Goal: Task Accomplishment & Management: Use online tool/utility

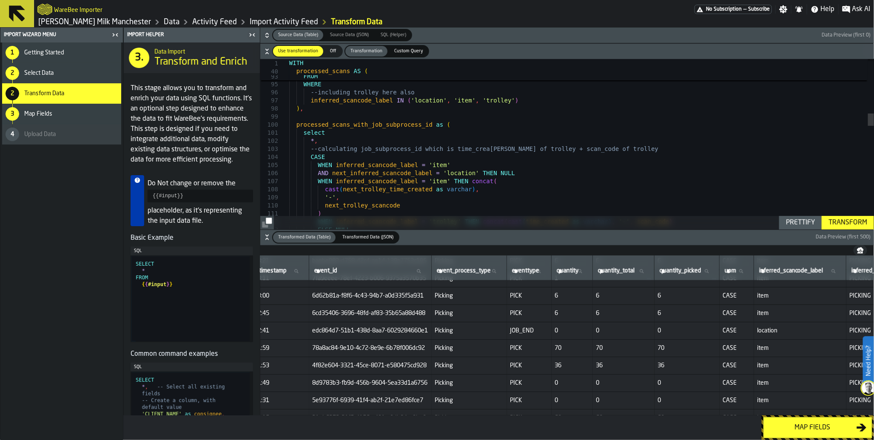
scroll to position [290, 179]
click at [265, 239] on icon "button-" at bounding box center [267, 237] width 9 height 9
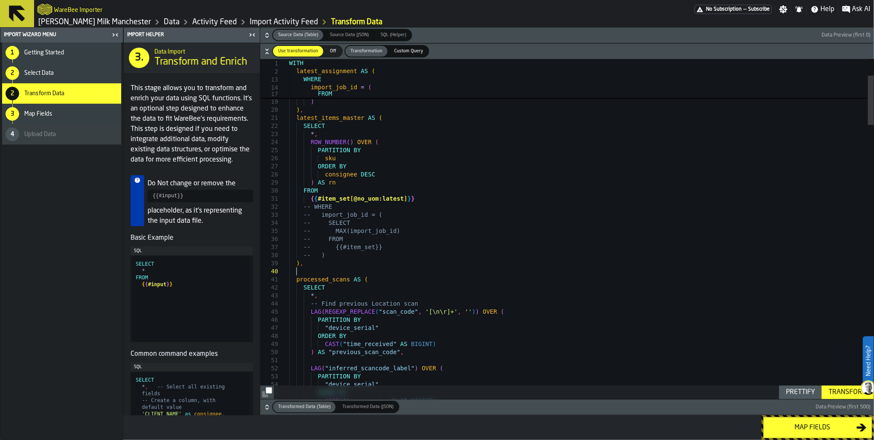
scroll to position [7, 0]
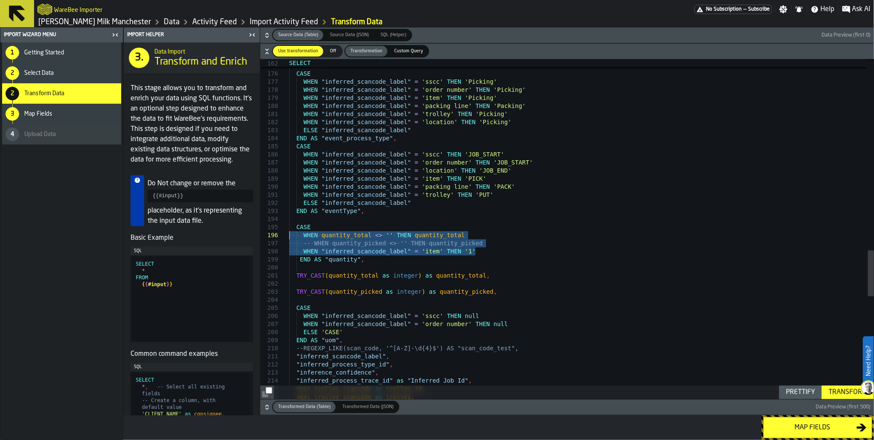
drag, startPoint x: 489, startPoint y: 251, endPoint x: 257, endPoint y: 236, distance: 232.6
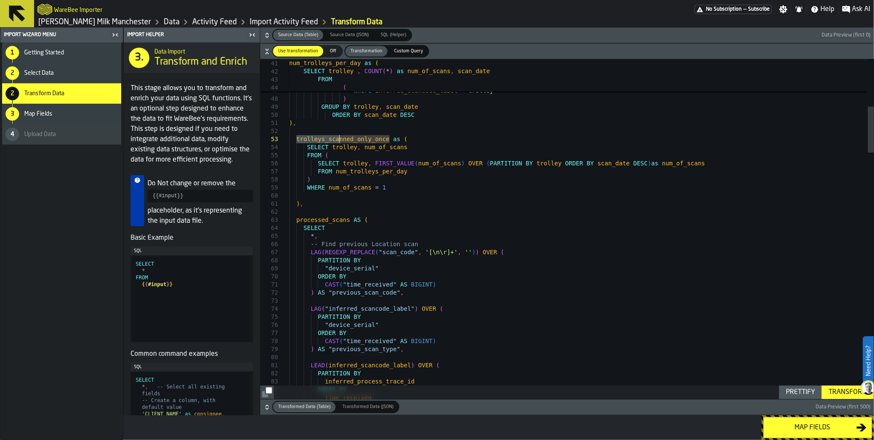
drag, startPoint x: 295, startPoint y: 141, endPoint x: 341, endPoint y: 142, distance: 45.5
drag, startPoint x: 296, startPoint y: 139, endPoint x: 388, endPoint y: 139, distance: 91.4
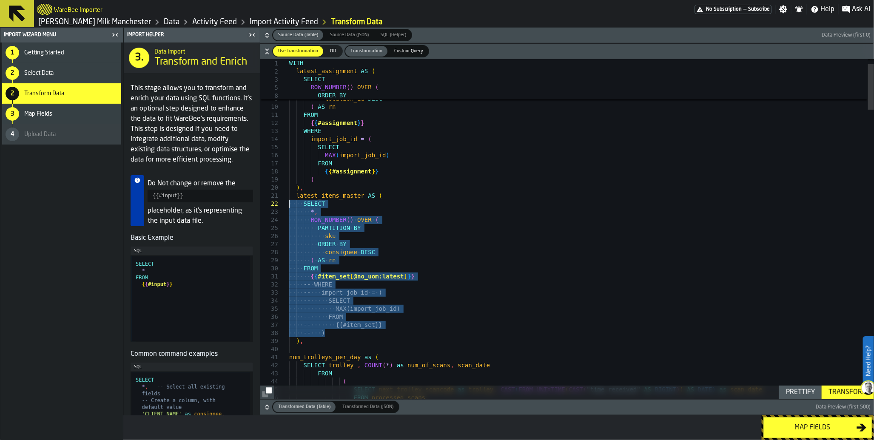
drag, startPoint x: 338, startPoint y: 330, endPoint x: 233, endPoint y: 204, distance: 163.8
type textarea "**********"
click at [415, 52] on span "Custom Query" at bounding box center [409, 51] width 36 height 7
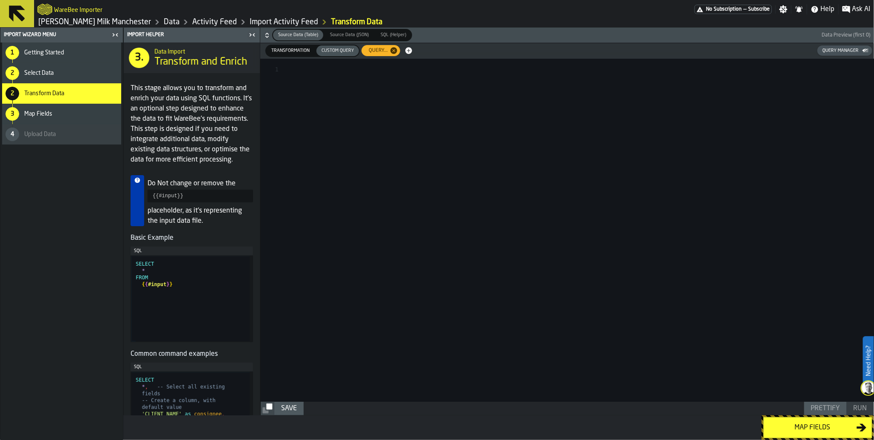
click at [298, 51] on span "Transformation" at bounding box center [290, 50] width 45 height 7
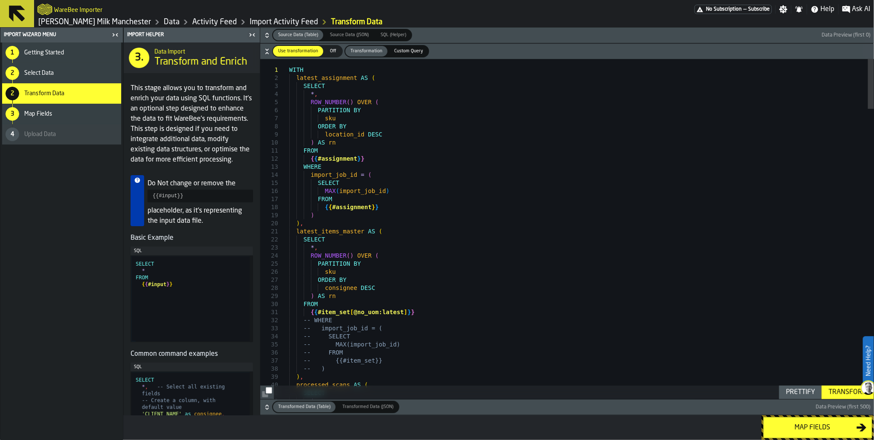
click at [401, 51] on span "Custom Query" at bounding box center [409, 51] width 36 height 7
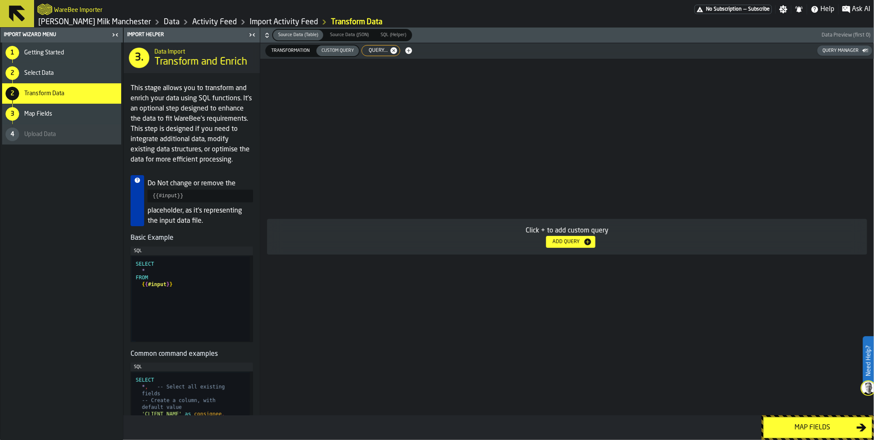
click at [566, 243] on div "Add Query" at bounding box center [566, 242] width 34 height 6
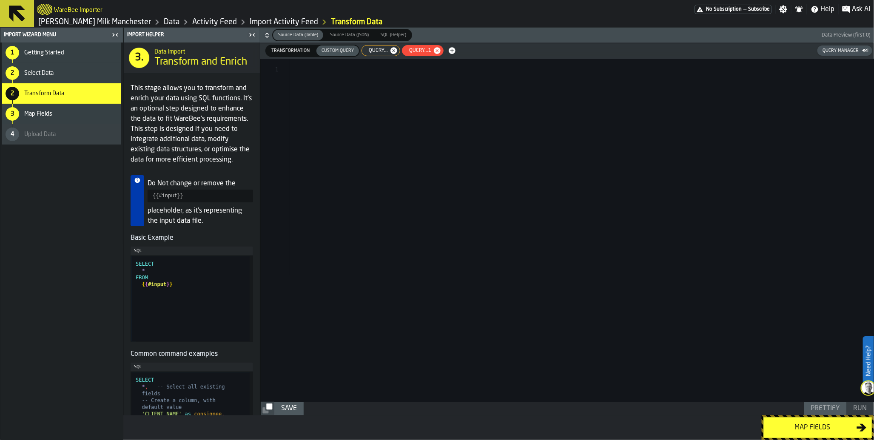
scroll to position [0, 0]
click at [458, 78] on div at bounding box center [581, 230] width 584 height 343
type textarea "**********"
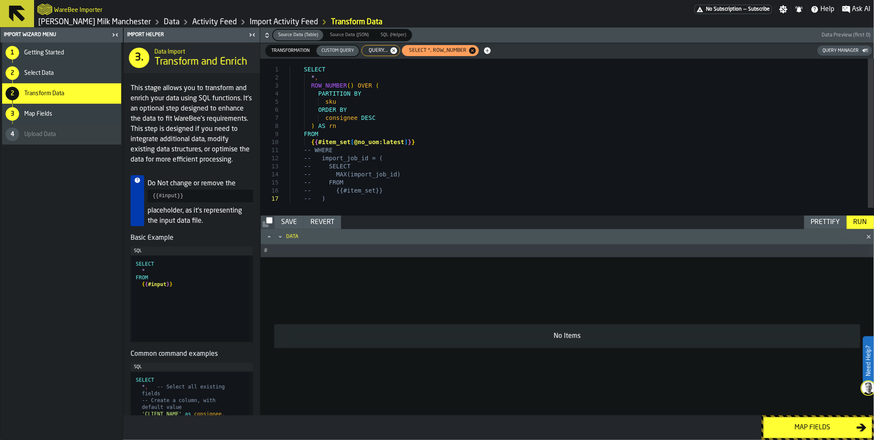
click at [856, 224] on div "Run" at bounding box center [860, 222] width 20 height 10
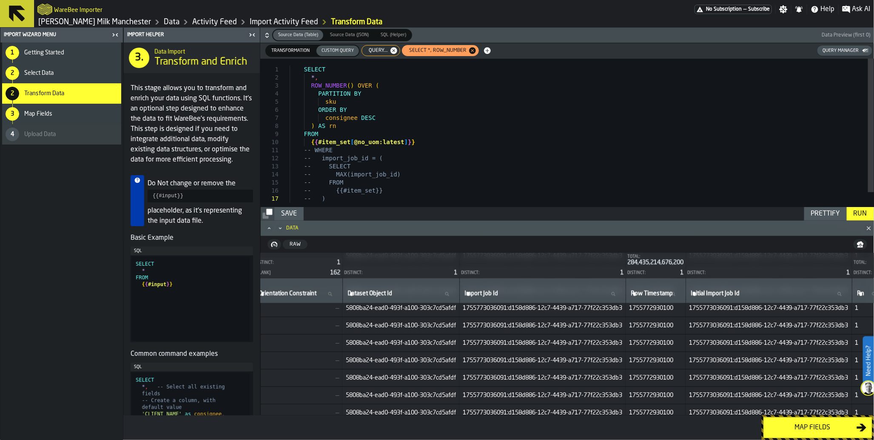
scroll to position [0, 1250]
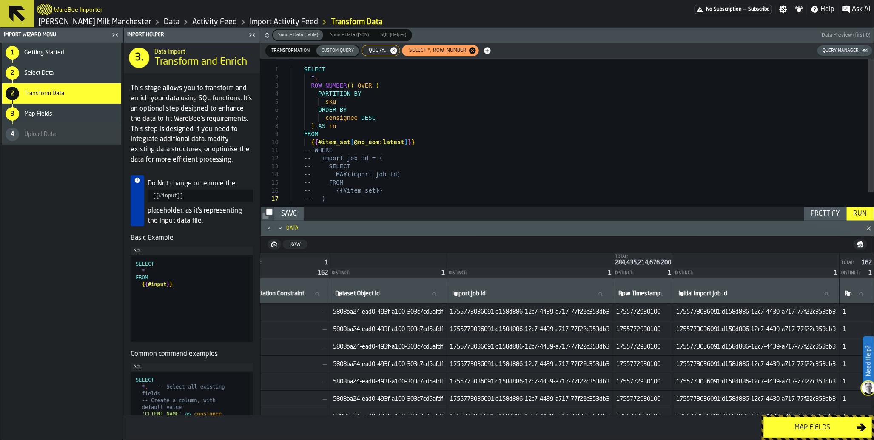
click at [296, 54] on span "Transformation" at bounding box center [290, 50] width 45 height 7
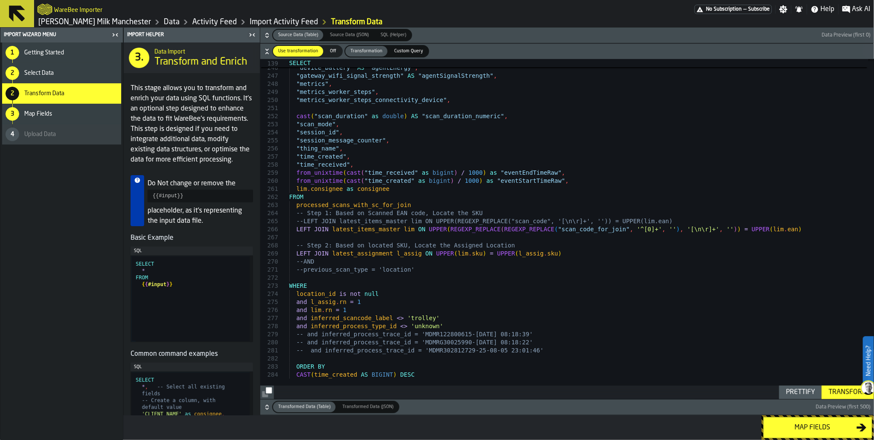
scroll to position [0, 0]
type textarea "**********"
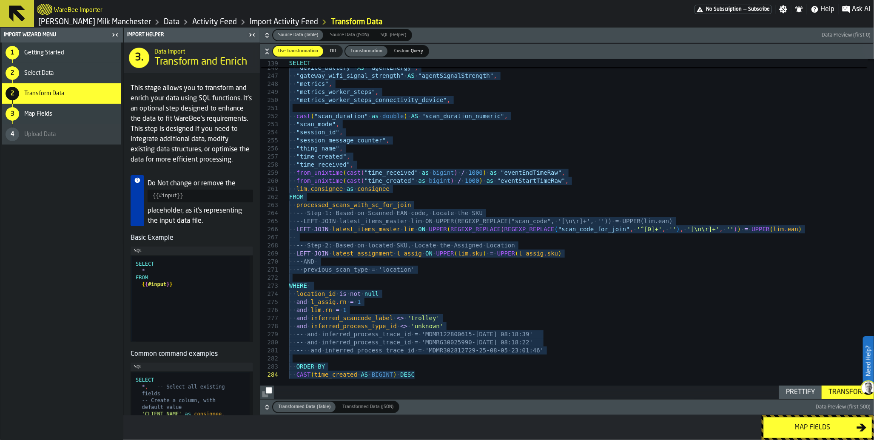
click at [404, 50] on span "Custom Query" at bounding box center [409, 51] width 36 height 7
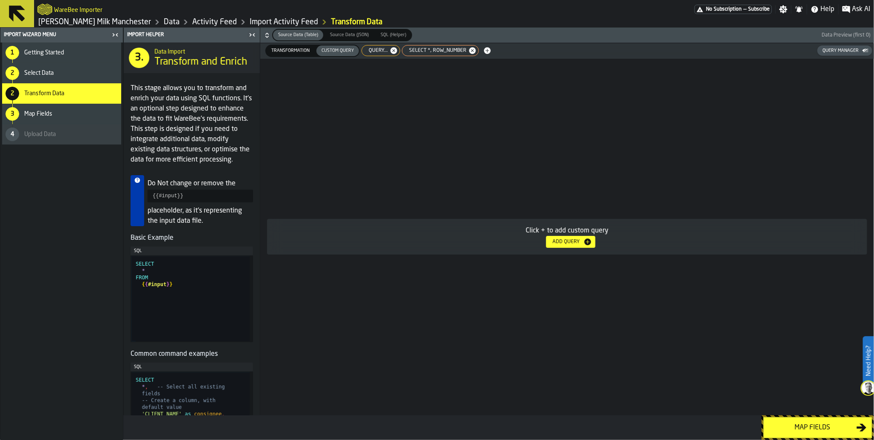
click at [466, 99] on div "Click + to add custom query Add Query" at bounding box center [566, 237] width 613 height 357
click at [376, 51] on span "Query..." at bounding box center [376, 51] width 26 height 6
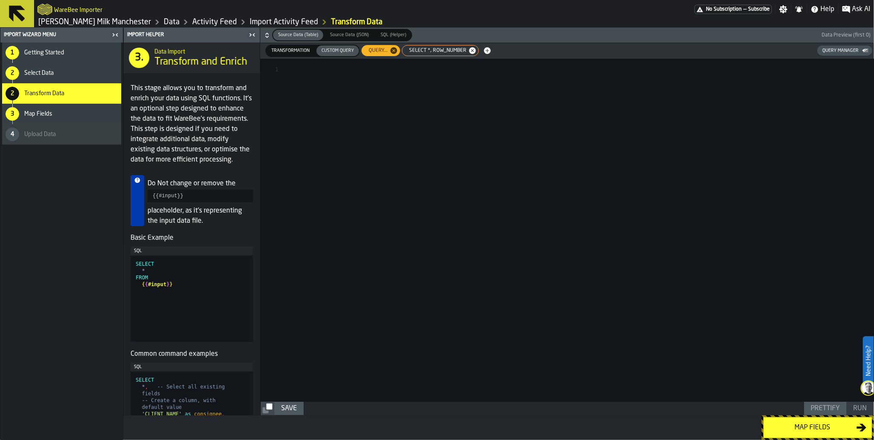
click at [414, 50] on span "SELECT *, ROW_NUMBER" at bounding box center [436, 51] width 64 height 6
type textarea "**********"
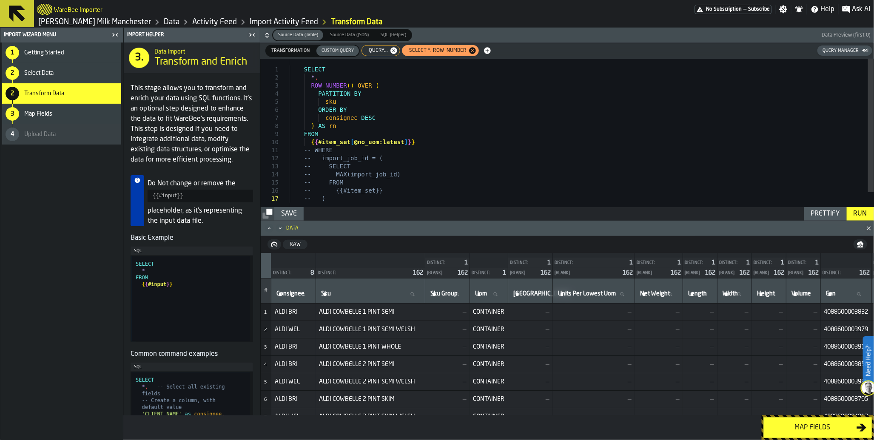
click at [376, 53] on span "Query..." at bounding box center [376, 51] width 26 height 6
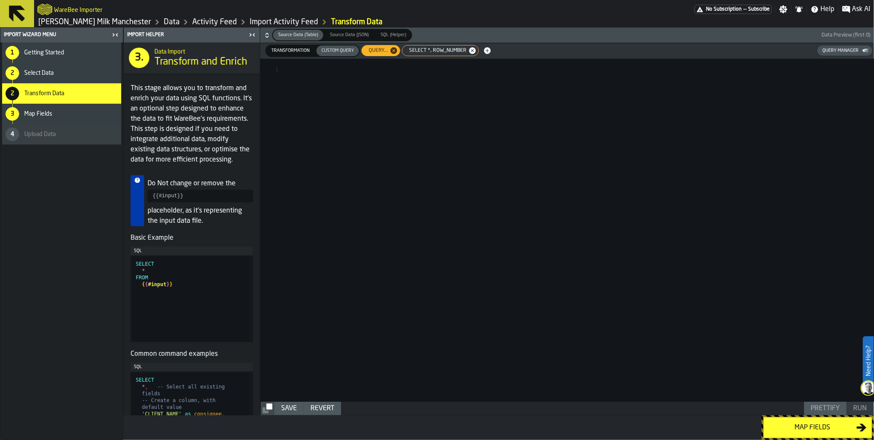
click at [382, 82] on div at bounding box center [581, 230] width 584 height 343
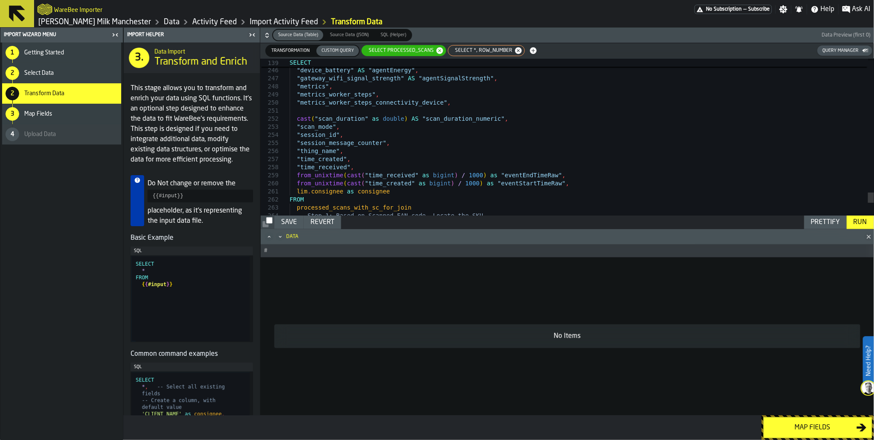
click at [270, 237] on icon "Maximize" at bounding box center [269, 237] width 9 height 9
click at [278, 236] on icon "Minimize" at bounding box center [280, 237] width 9 height 9
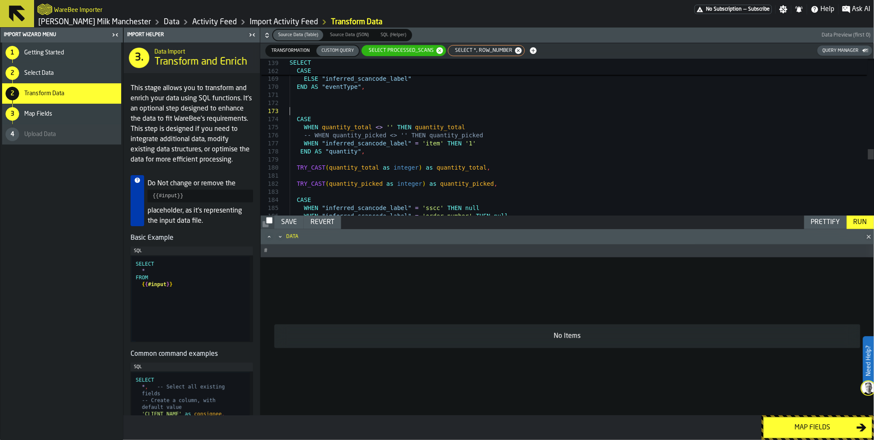
scroll to position [24, 0]
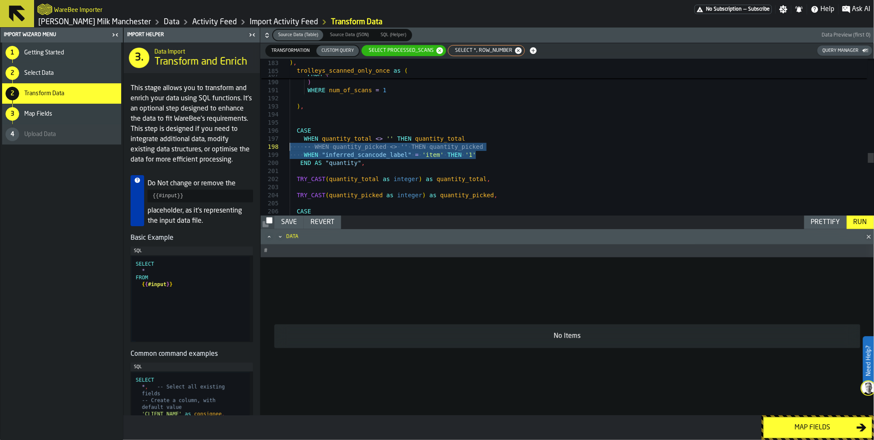
drag, startPoint x: 477, startPoint y: 153, endPoint x: 287, endPoint y: 149, distance: 190.1
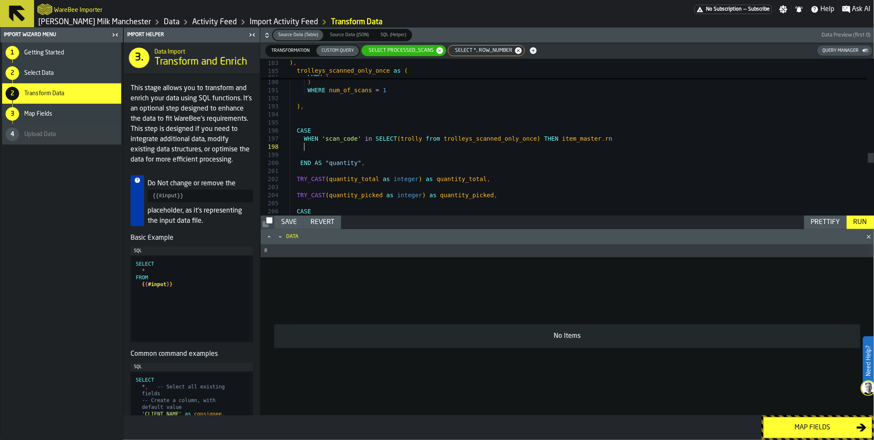
scroll to position [57, 0]
click at [861, 220] on div "Run" at bounding box center [860, 222] width 20 height 10
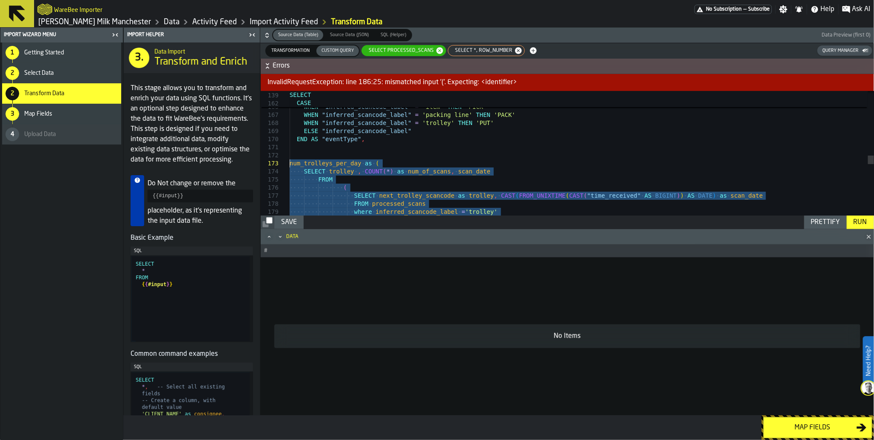
drag, startPoint x: 324, startPoint y: 165, endPoint x: 267, endPoint y: 162, distance: 57.0
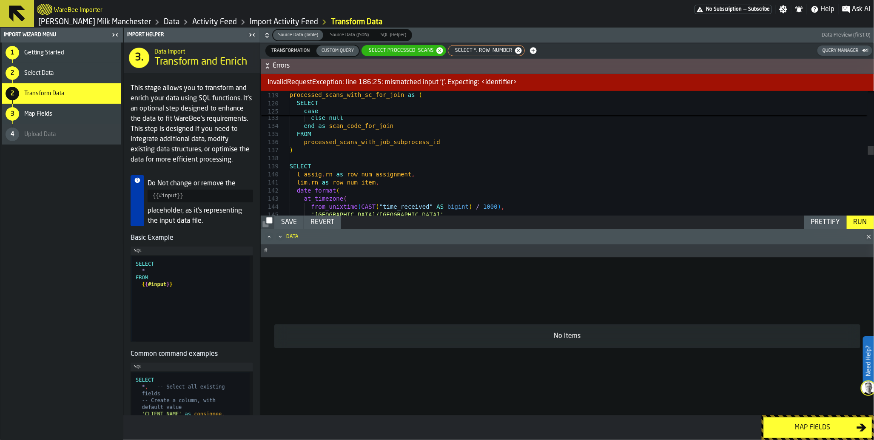
click at [353, 150] on div "'Europe/[GEOGRAPHIC_DATA]' from_unixtime ( CAST ( "time_received" AS bigint ) /…" at bounding box center [581, 205] width 584 height 2329
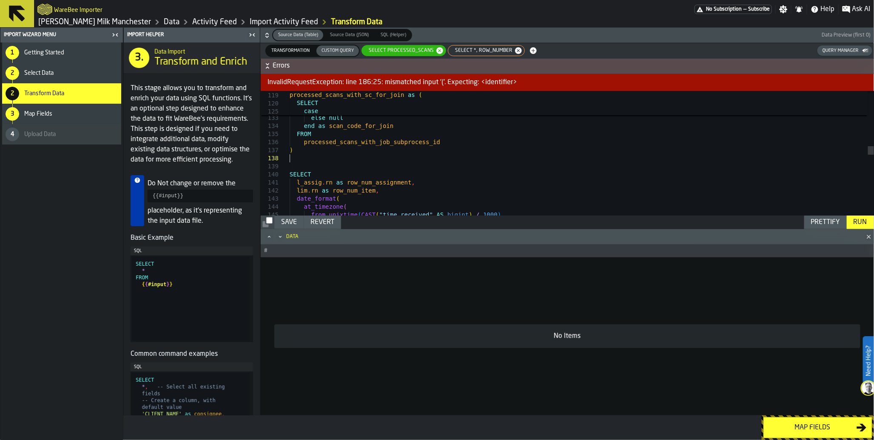
scroll to position [65, 0]
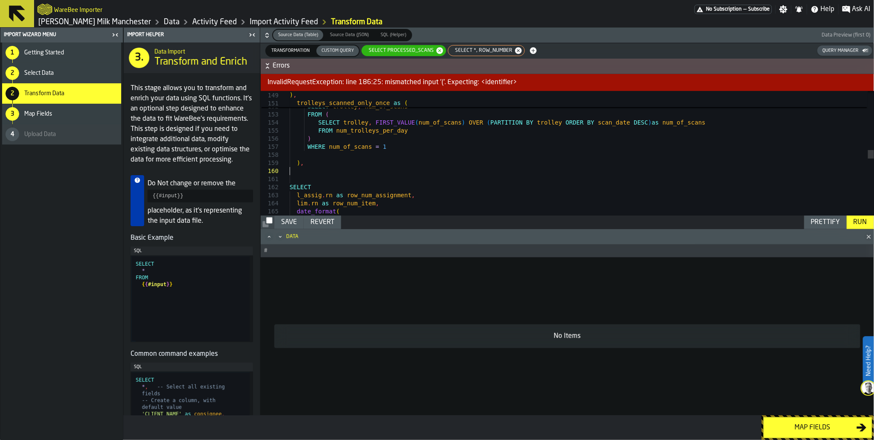
click at [856, 221] on div "Run" at bounding box center [860, 222] width 20 height 10
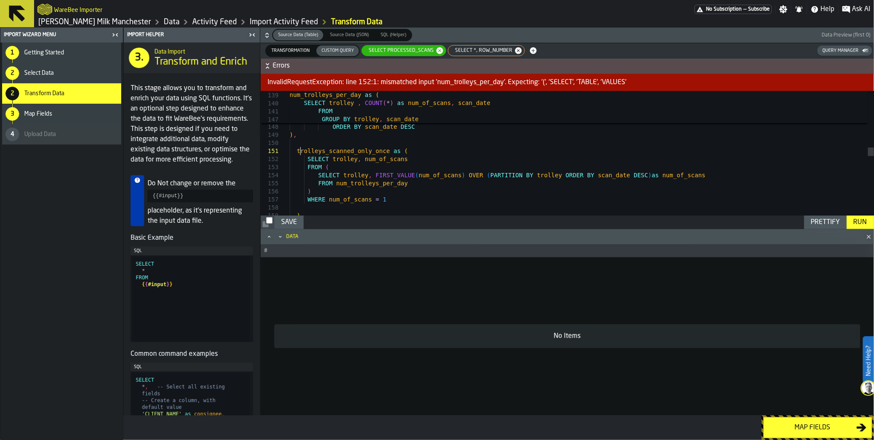
click at [300, 152] on div "trolleys_scanned_only_once as ( SELECT trolley , num_of_scans FROM ( SELECT tro…" at bounding box center [581, 186] width 584 height 2515
click at [857, 222] on div "Run" at bounding box center [860, 222] width 20 height 10
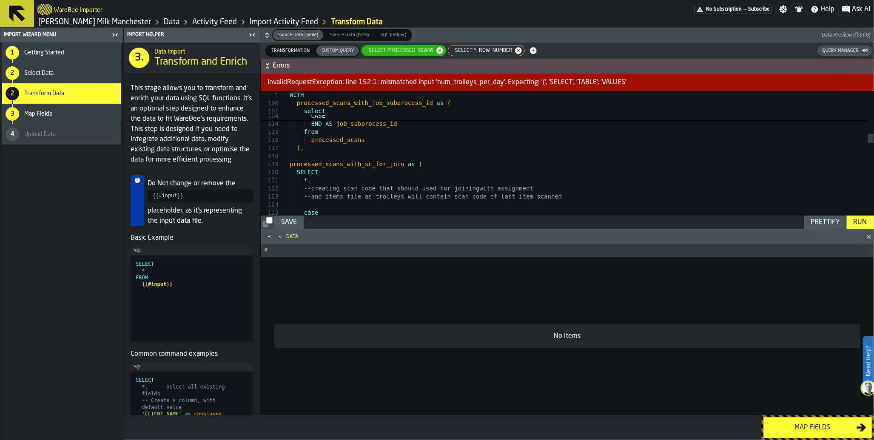
click at [867, 238] on polygon "Close" at bounding box center [868, 237] width 4 height 4
click at [868, 238] on icon "Close" at bounding box center [868, 237] width 9 height 9
click at [270, 236] on icon "Maximize" at bounding box center [269, 237] width 9 height 9
click at [278, 239] on icon "Minimize" at bounding box center [280, 237] width 9 height 9
click at [266, 66] on icon "button-" at bounding box center [267, 66] width 9 height 9
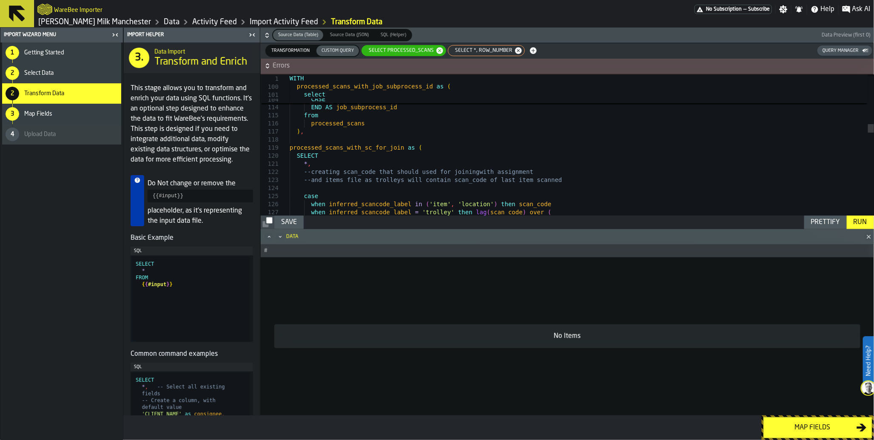
click at [266, 66] on icon "button-" at bounding box center [267, 66] width 9 height 9
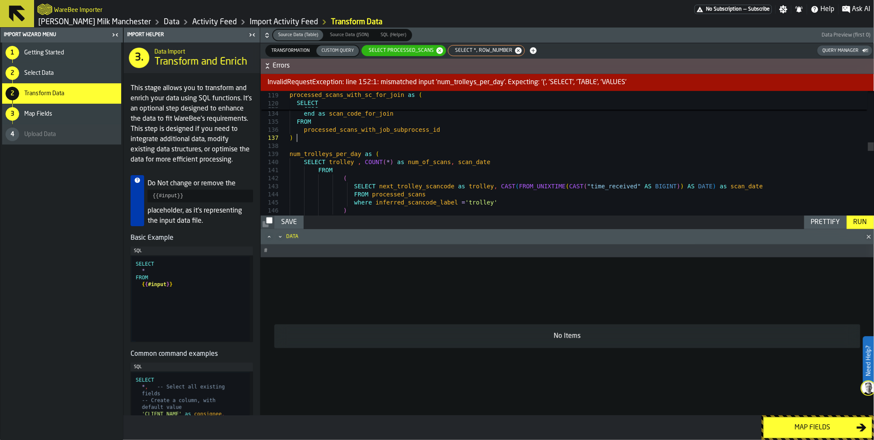
click at [380, 139] on div "time_received ) else null end as scan_code_for_join FROM processed_scans_with_j…" at bounding box center [581, 286] width 584 height 2515
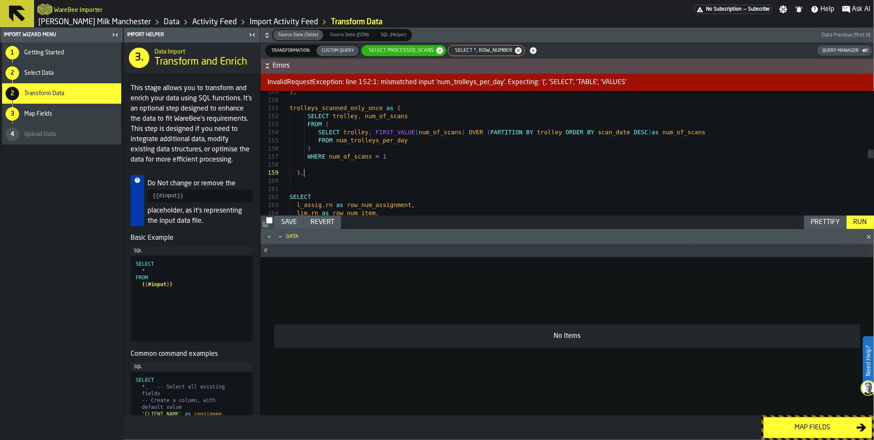
click at [359, 170] on div ") , trolleys_scanned_only_once as ( SELECT trolley , num_of_scans FROM ( SELECT…" at bounding box center [581, 143] width 584 height 2515
click at [857, 222] on div "Run" at bounding box center [860, 222] width 20 height 10
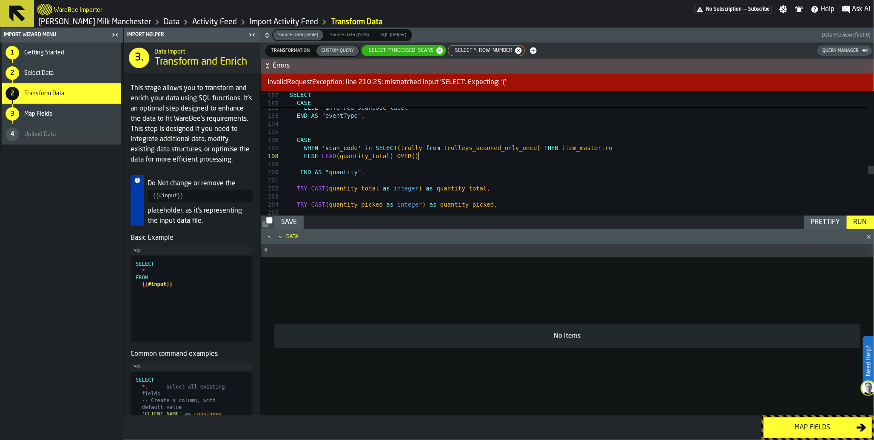
click at [865, 223] on div "Run" at bounding box center [860, 222] width 20 height 10
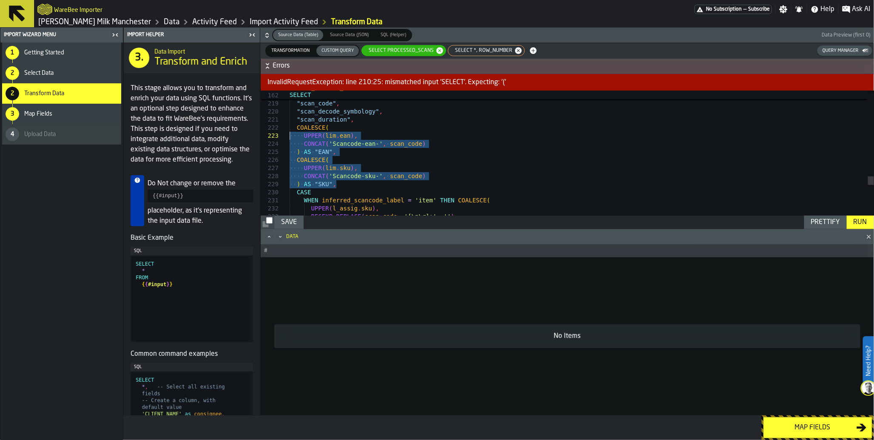
drag, startPoint x: 345, startPoint y: 184, endPoint x: 255, endPoint y: 134, distance: 102.4
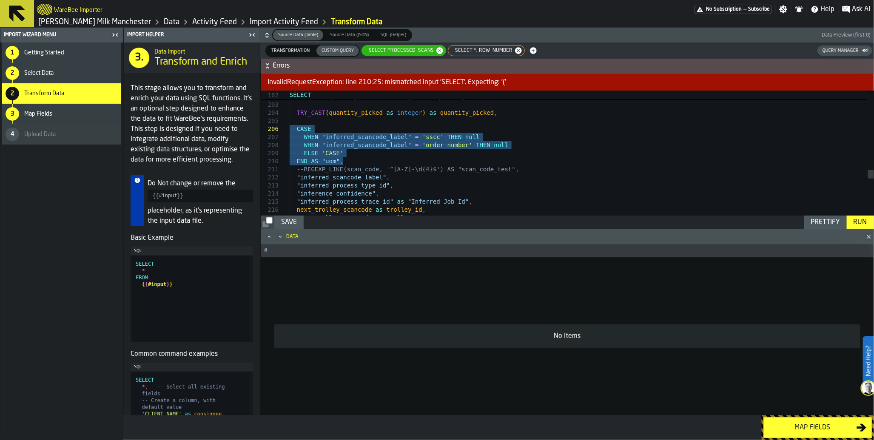
drag, startPoint x: 359, startPoint y: 162, endPoint x: 253, endPoint y: 127, distance: 111.6
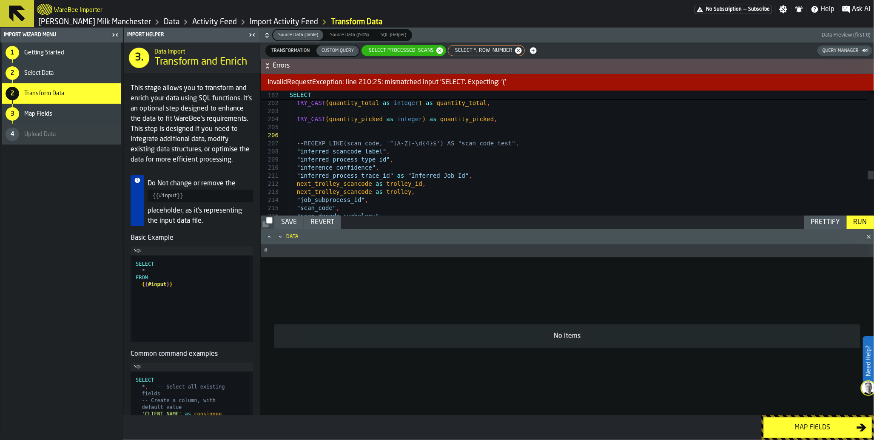
click at [861, 219] on div "Run" at bounding box center [860, 222] width 20 height 10
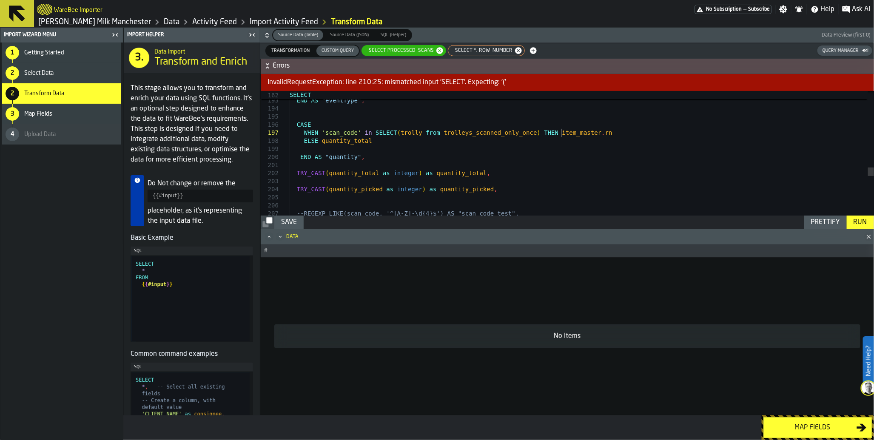
click at [866, 223] on div "Run" at bounding box center [860, 222] width 20 height 10
click at [860, 223] on div "Run" at bounding box center [860, 222] width 20 height 10
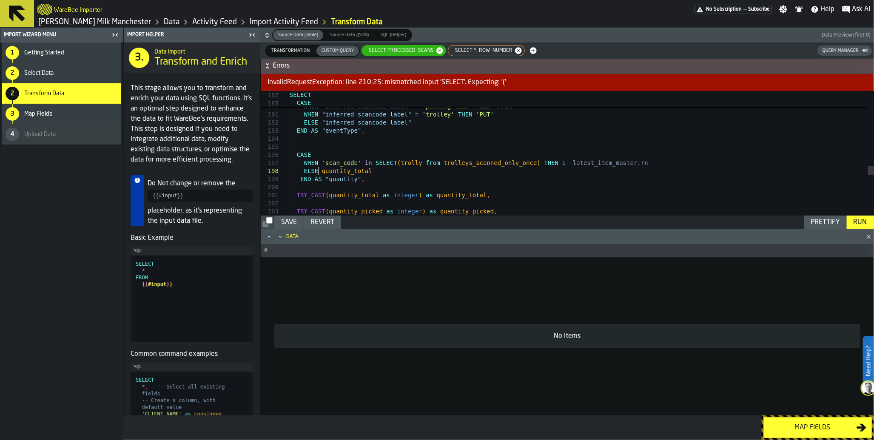
click at [863, 223] on div "Run" at bounding box center [860, 222] width 20 height 10
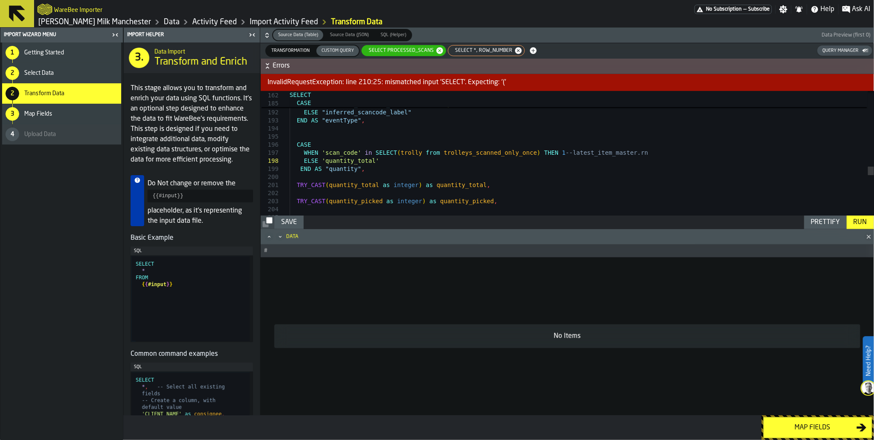
click at [857, 223] on div "Run" at bounding box center [860, 222] width 20 height 10
click at [861, 224] on div "Run" at bounding box center [860, 222] width 20 height 10
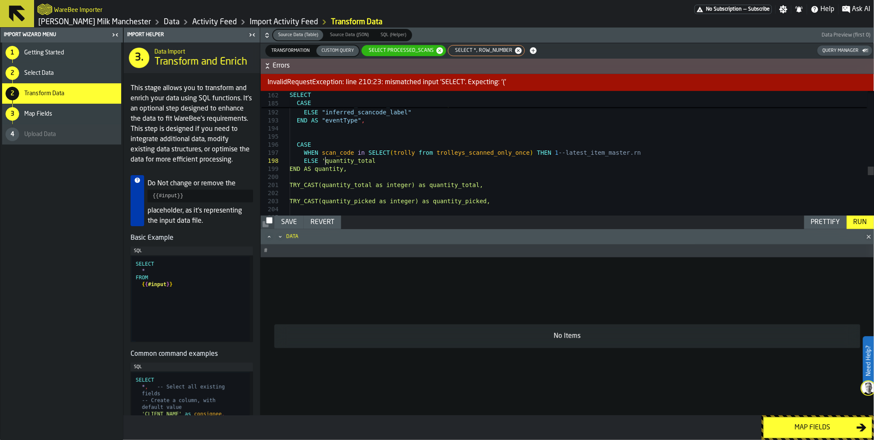
type textarea "**********"
click at [863, 221] on div "Run" at bounding box center [860, 222] width 20 height 10
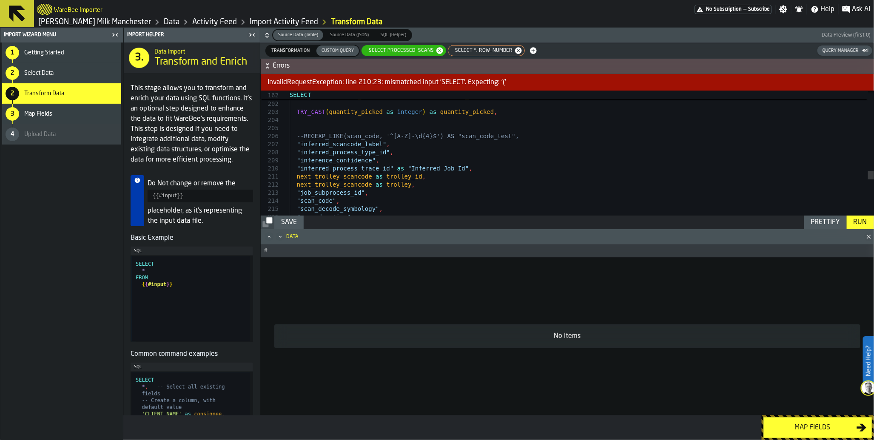
click at [284, 54] on span "Transformation" at bounding box center [290, 50] width 45 height 7
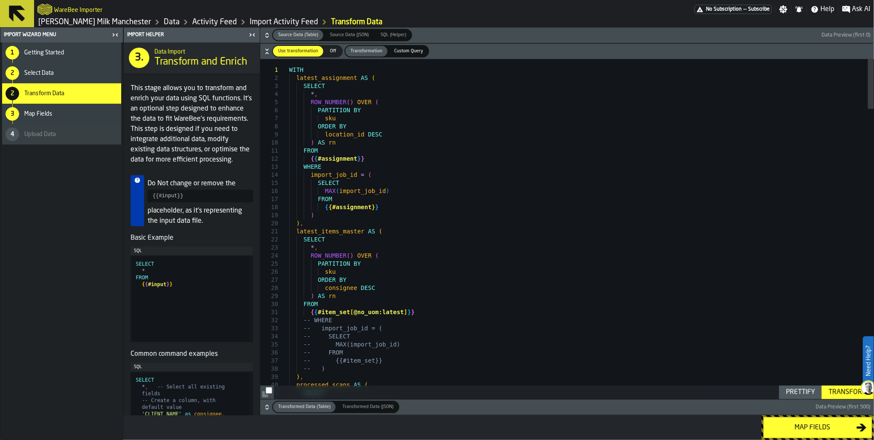
type textarea "**********"
click at [406, 55] on div "Custom Query" at bounding box center [408, 51] width 39 height 11
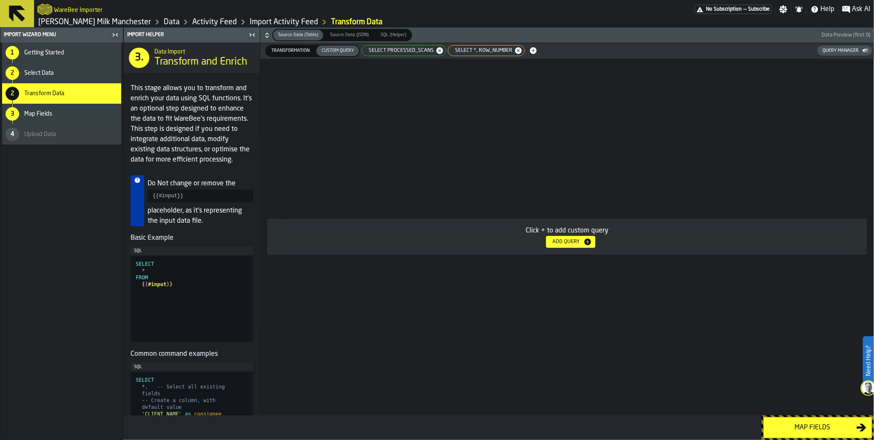
click at [398, 50] on span "SELECT processed_scans" at bounding box center [399, 51] width 72 height 6
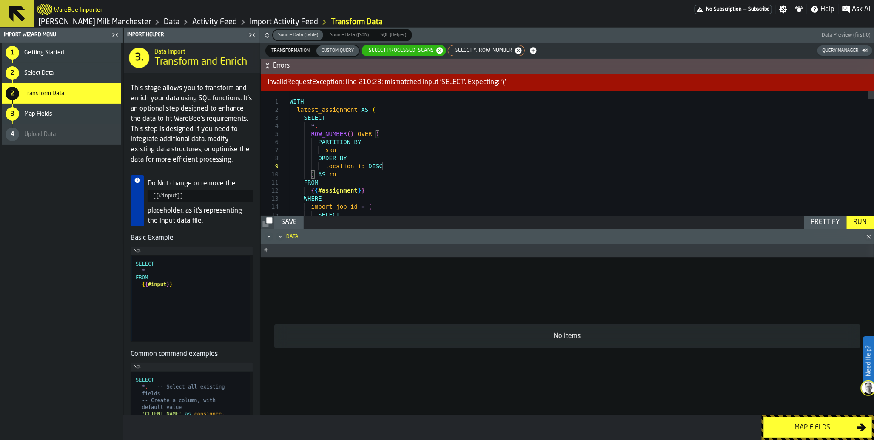
type textarea "**********"
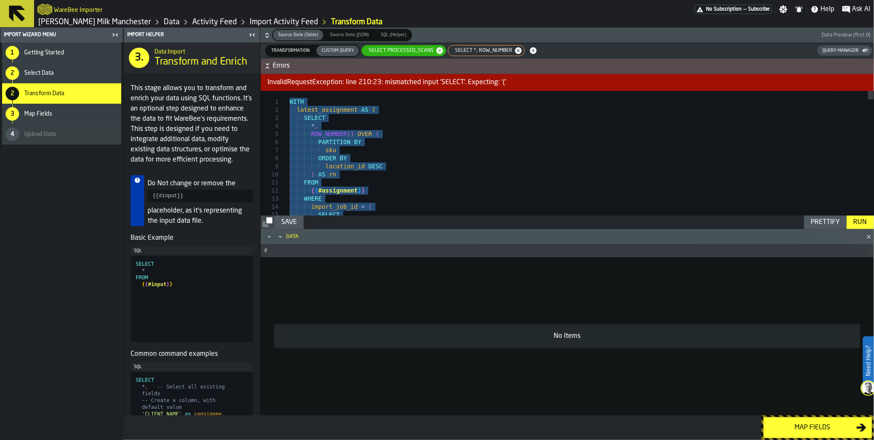
click at [740, 9] on span "No Subscription" at bounding box center [724, 9] width 36 height 6
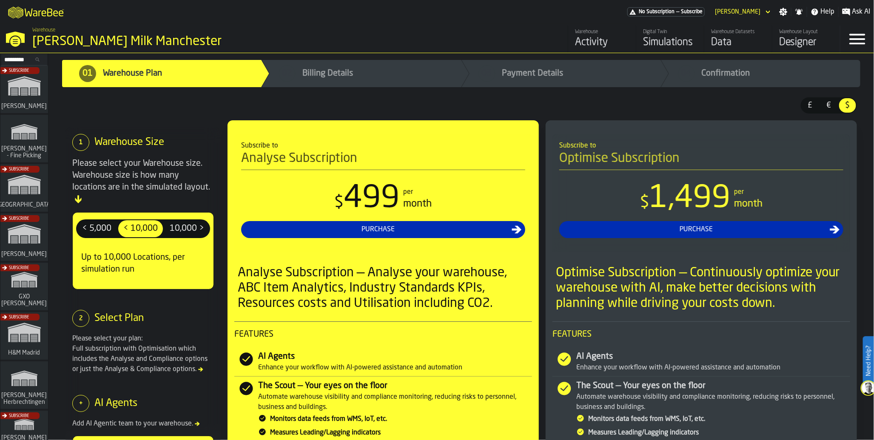
click at [726, 40] on div "Data" at bounding box center [738, 43] width 54 height 14
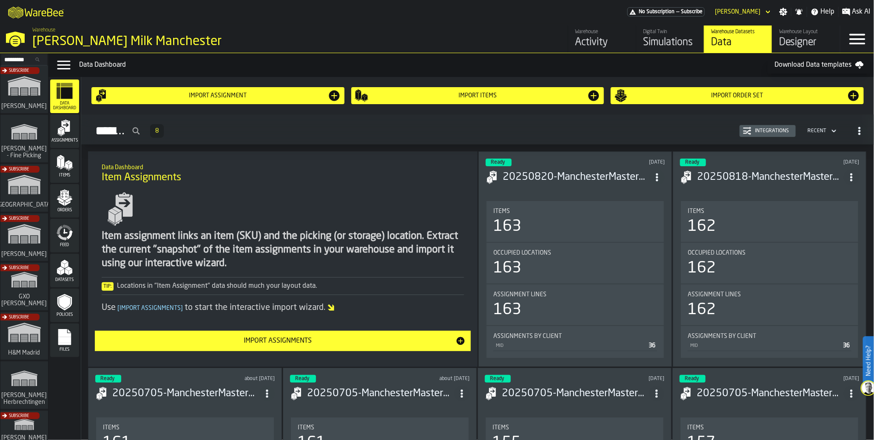
click at [68, 232] on icon "menu Feed" at bounding box center [64, 232] width 17 height 17
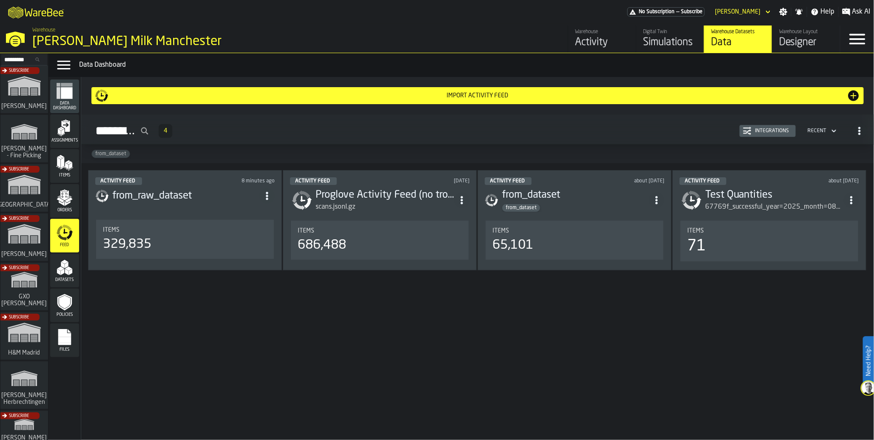
click at [156, 237] on div "Items 329,835" at bounding box center [185, 240] width 164 height 26
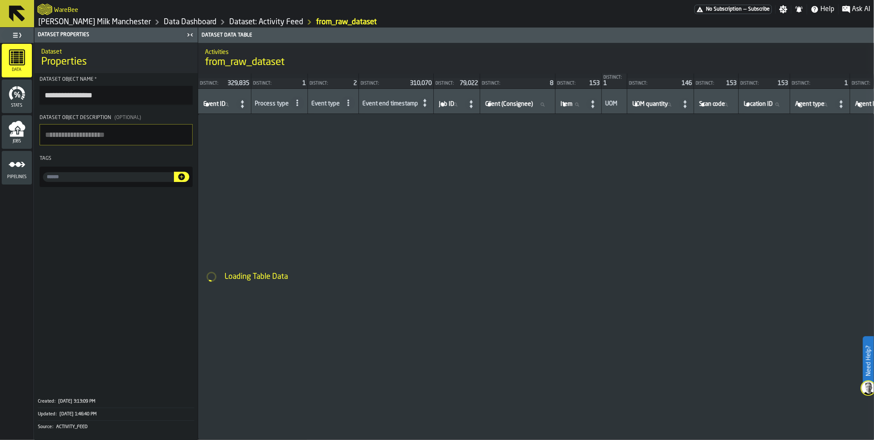
click at [15, 136] on icon "menu Jobs" at bounding box center [17, 128] width 17 height 17
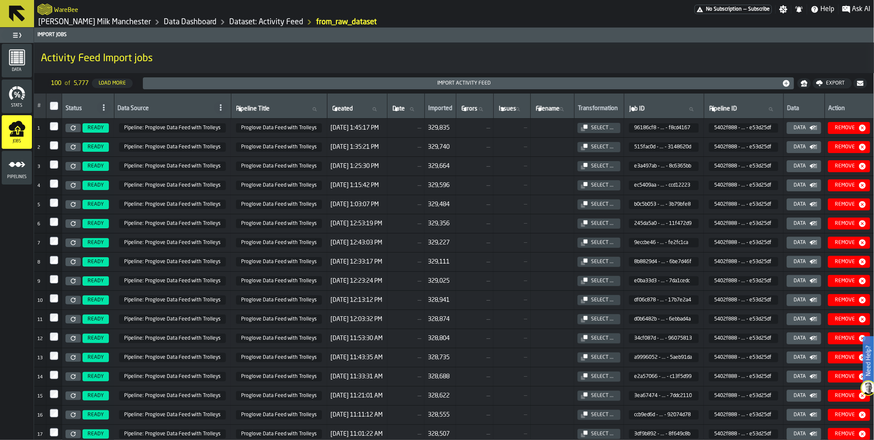
click at [72, 130] on icon at bounding box center [73, 127] width 5 height 5
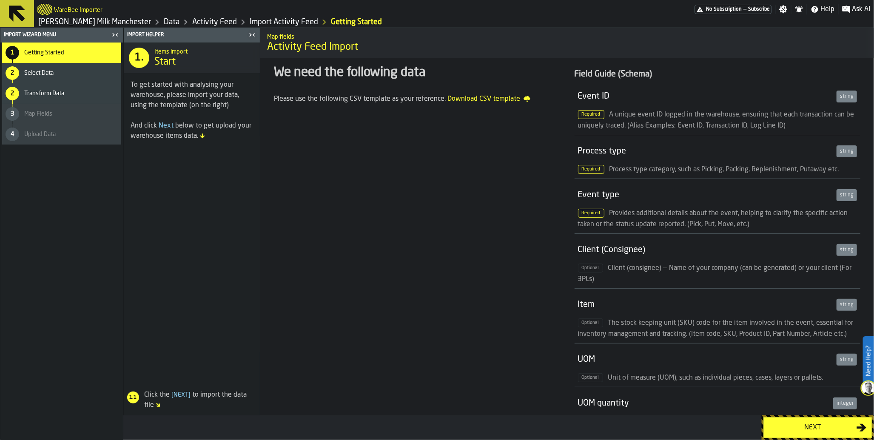
click at [835, 432] on div "Next" at bounding box center [813, 428] width 88 height 10
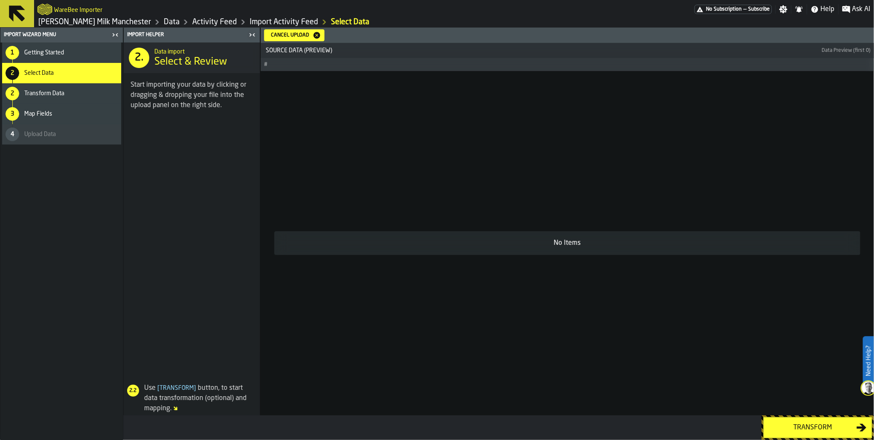
click at [816, 423] on div "Transform" at bounding box center [813, 428] width 88 height 10
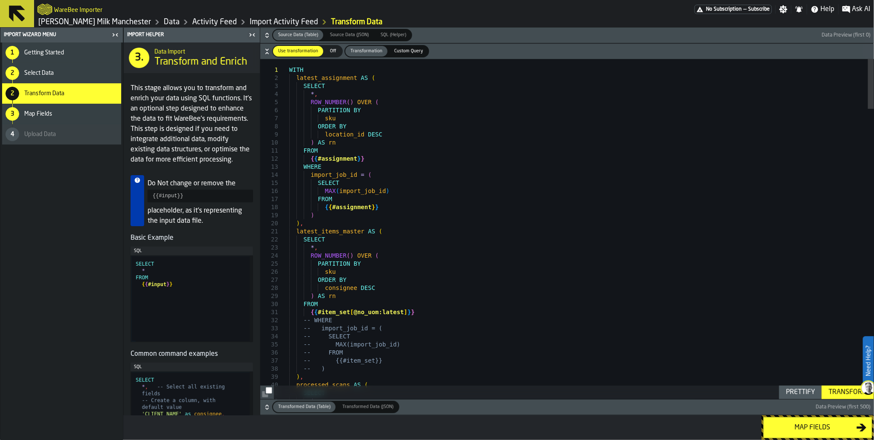
click at [845, 389] on div "Transform" at bounding box center [847, 392] width 45 height 10
click at [267, 409] on icon "button-" at bounding box center [266, 408] width 3 height 2
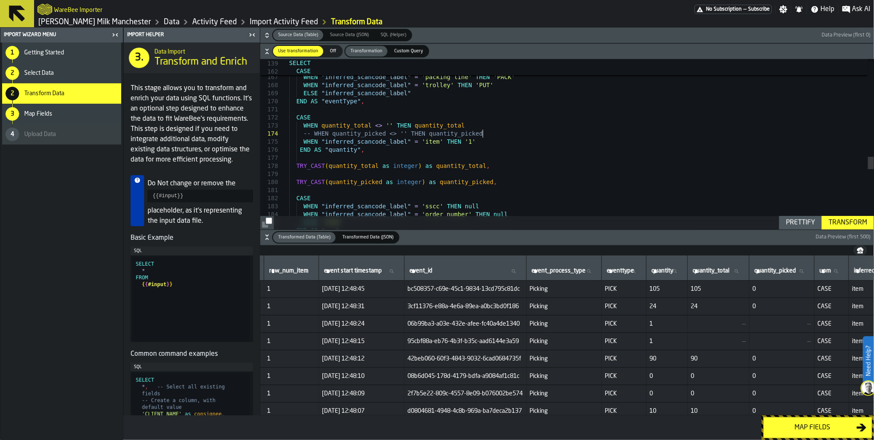
type textarea "**********"
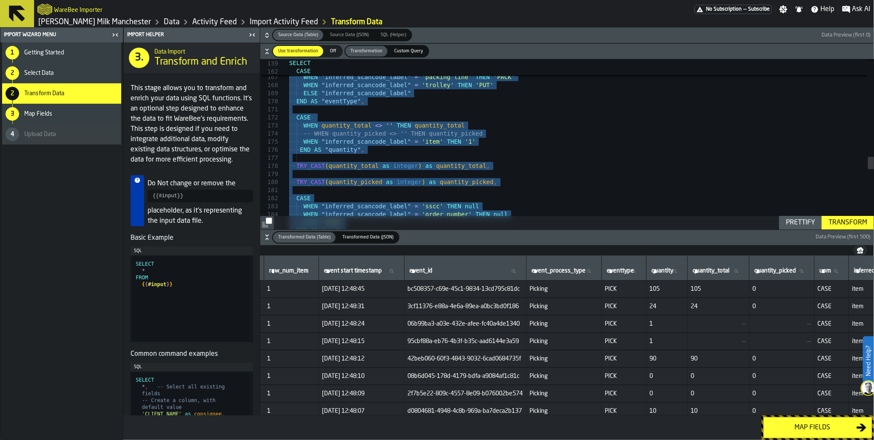
click at [404, 54] on span "Custom Query" at bounding box center [409, 51] width 36 height 7
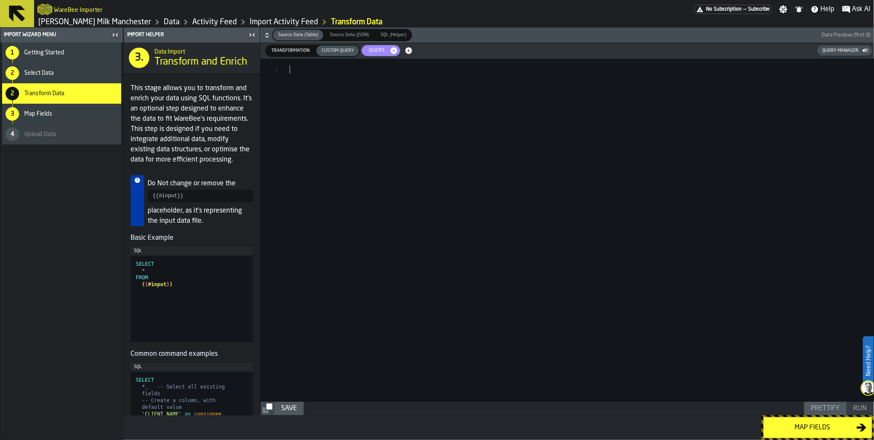
click at [360, 88] on div at bounding box center [581, 230] width 584 height 343
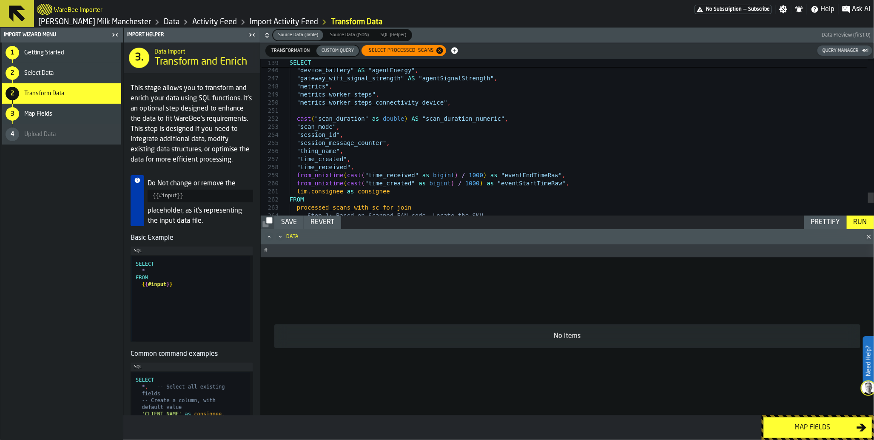
click at [860, 222] on div "Run" at bounding box center [860, 222] width 20 height 10
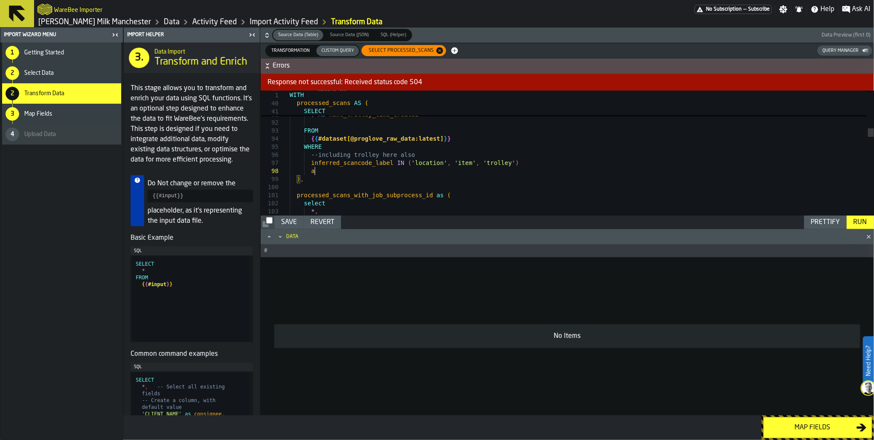
scroll to position [57, 0]
click at [866, 221] on div "Run" at bounding box center [860, 222] width 20 height 10
click at [853, 221] on div "Run" at bounding box center [860, 222] width 20 height 10
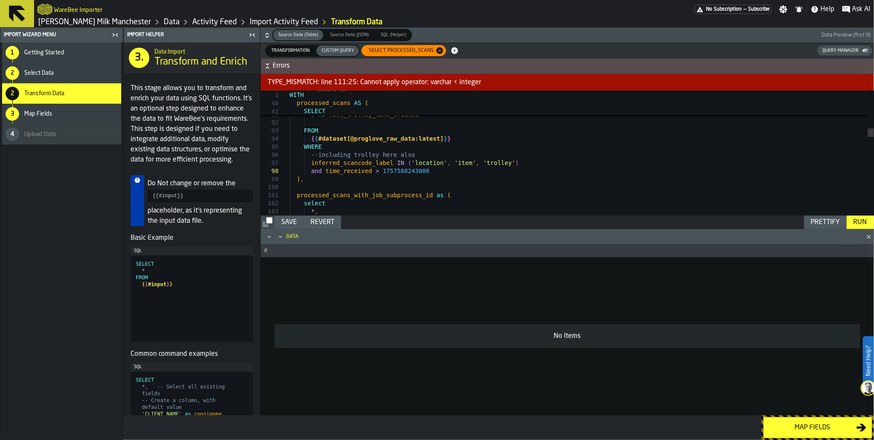
click at [862, 227] on div "Run" at bounding box center [860, 222] width 20 height 10
click at [863, 223] on div "Run" at bounding box center [860, 222] width 20 height 10
click at [862, 220] on div "Run" at bounding box center [860, 222] width 20 height 10
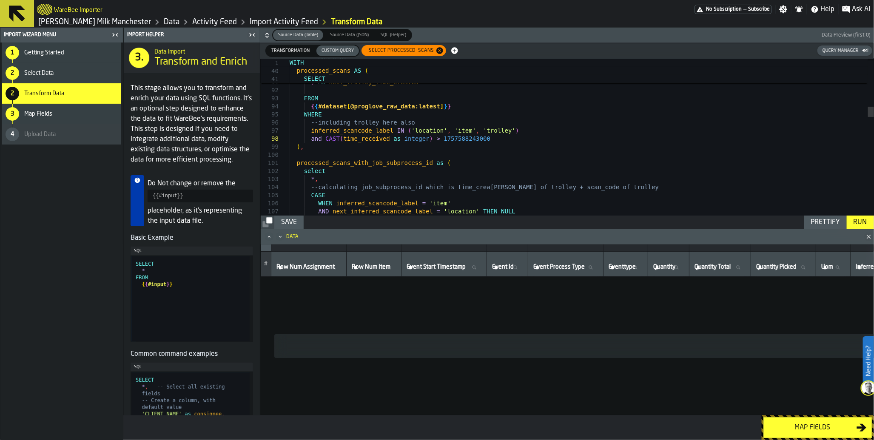
click at [858, 222] on div "Run" at bounding box center [860, 222] width 20 height 10
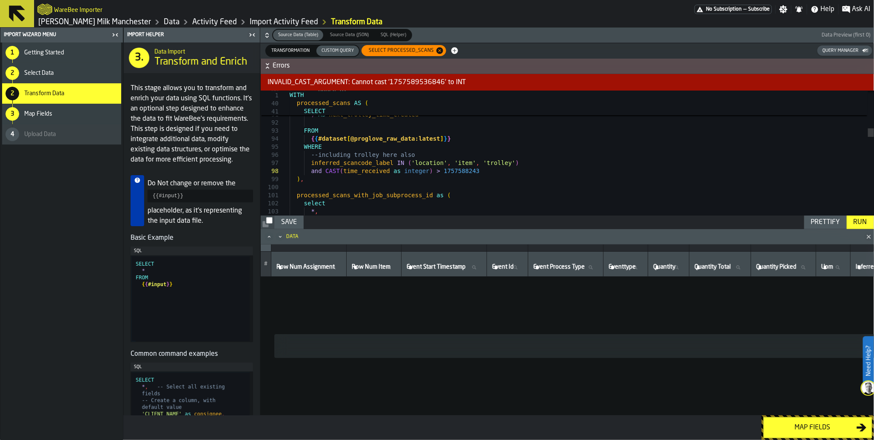
click at [856, 219] on div "Run" at bounding box center [860, 222] width 20 height 10
click at [863, 218] on div "Run" at bounding box center [860, 222] width 20 height 10
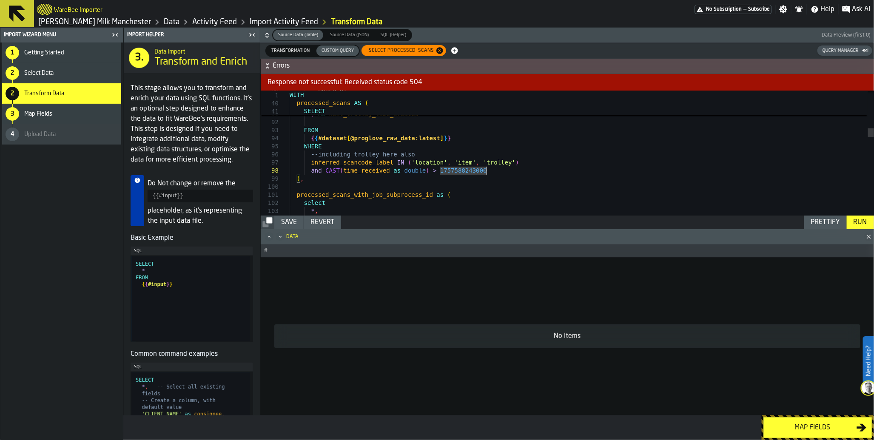
click at [857, 223] on div "Run" at bounding box center [860, 222] width 20 height 10
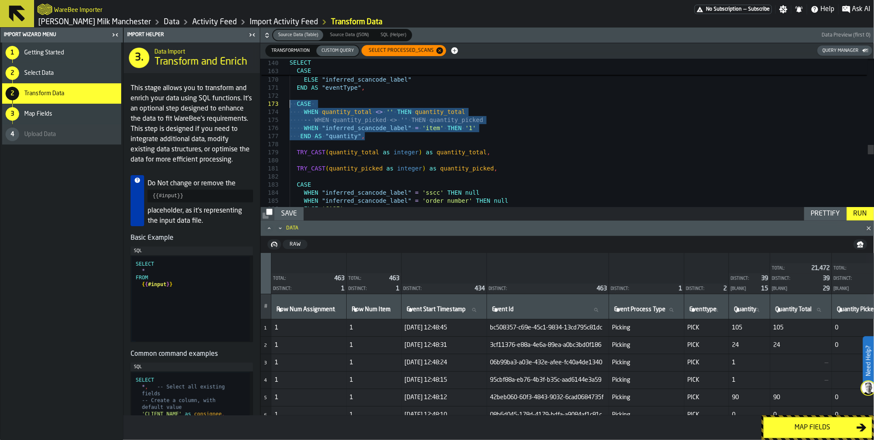
drag, startPoint x: 379, startPoint y: 134, endPoint x: 256, endPoint y: 107, distance: 126.3
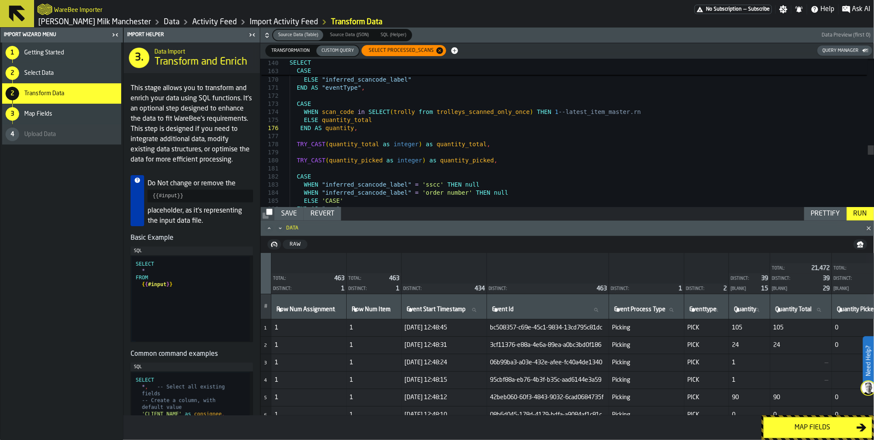
click at [857, 217] on div "Run" at bounding box center [860, 214] width 20 height 10
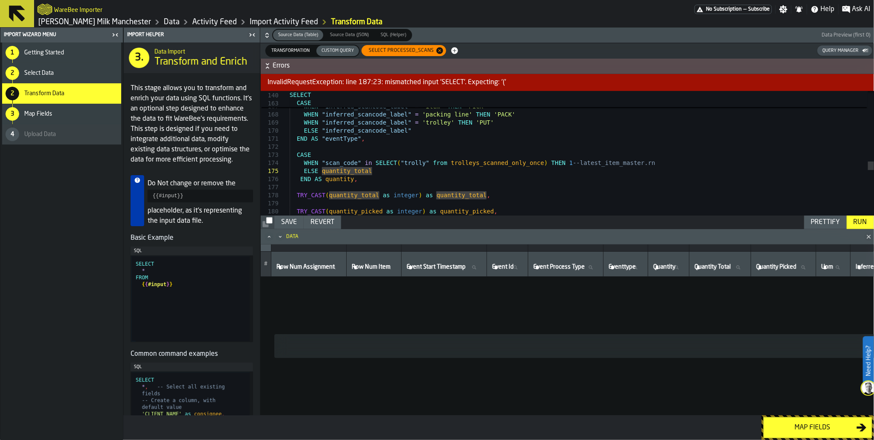
scroll to position [32, 0]
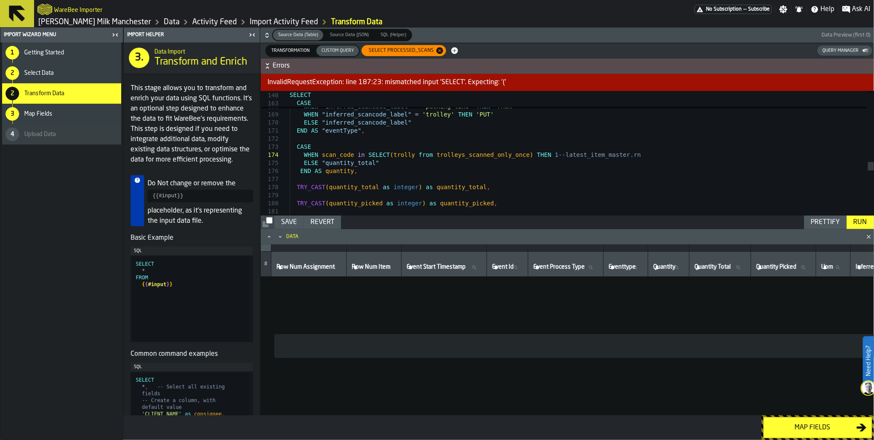
click at [857, 223] on div "Run" at bounding box center [860, 222] width 20 height 10
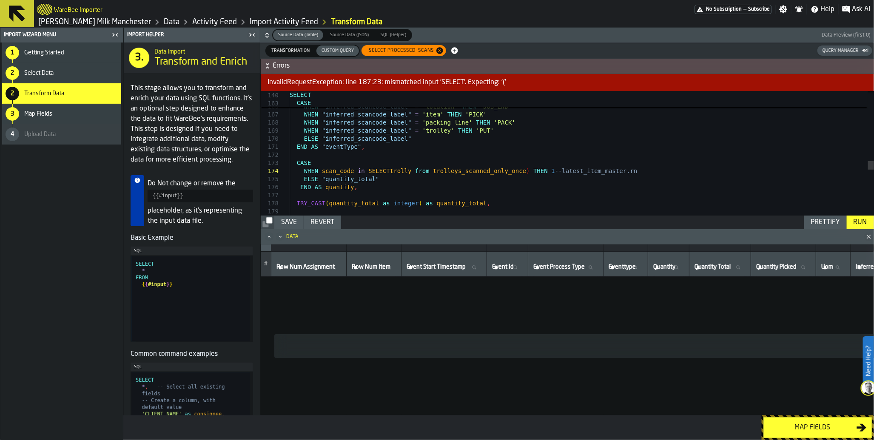
scroll to position [31, 0]
click at [863, 221] on div "Run" at bounding box center [860, 222] width 20 height 10
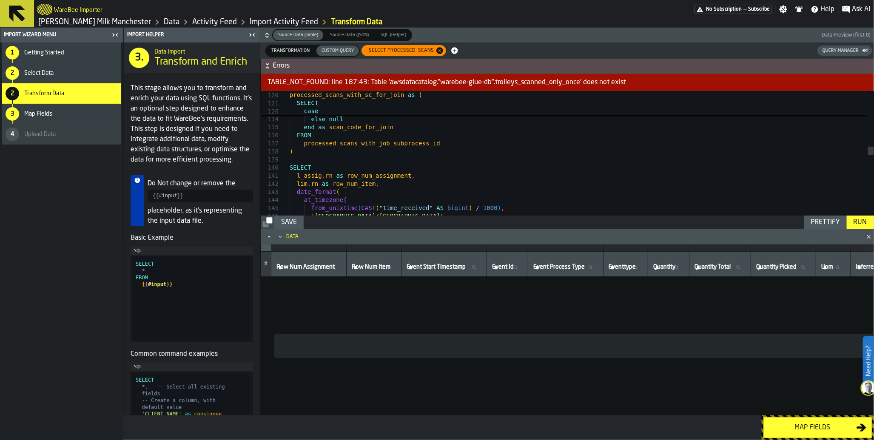
click at [354, 153] on div "order by time_received ) else null end as scan_code_for_join FROM processed_sca…" at bounding box center [581, 194] width 584 height 2321
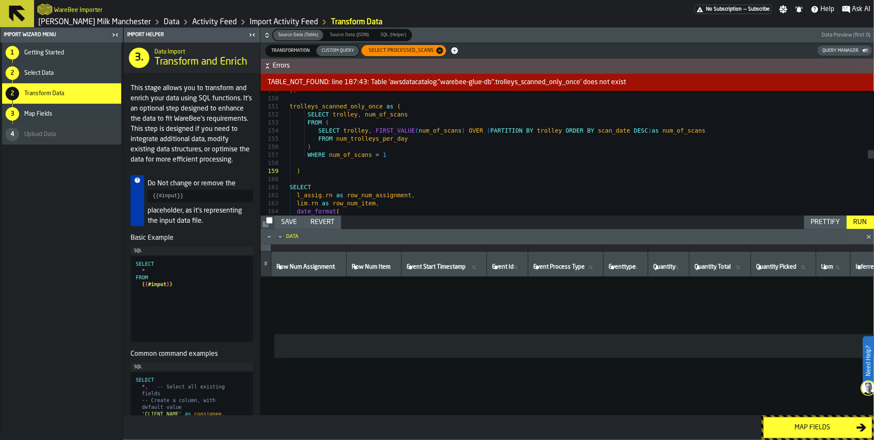
click at [851, 219] on div "Run" at bounding box center [860, 222] width 20 height 10
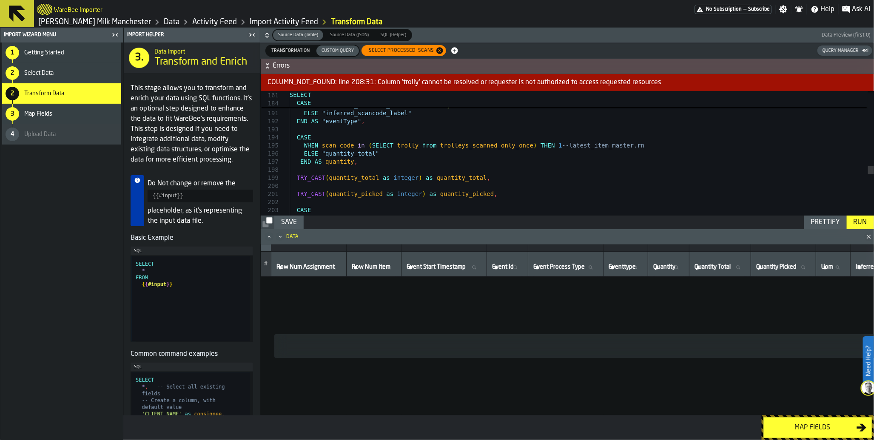
click at [865, 224] on div "Run" at bounding box center [860, 222] width 20 height 10
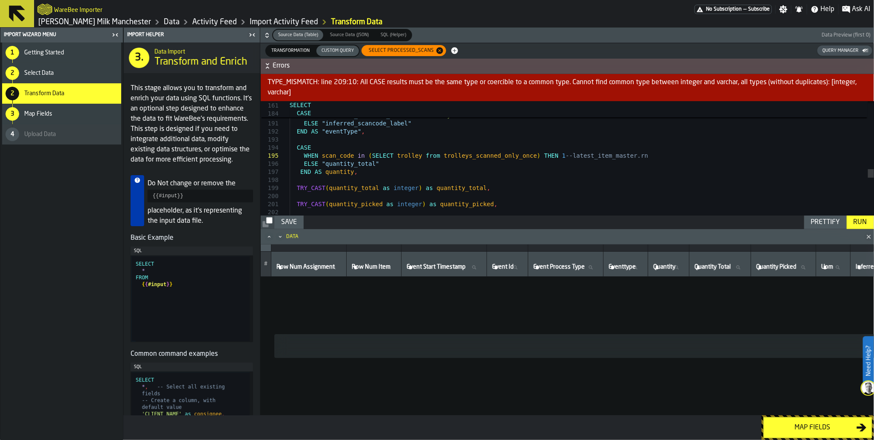
click at [868, 218] on div "Run" at bounding box center [860, 222] width 20 height 10
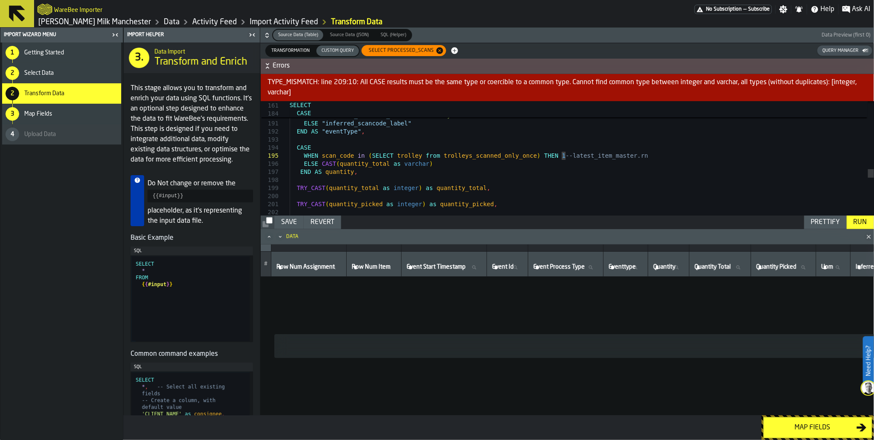
scroll to position [40, 0]
click at [865, 226] on div "Run" at bounding box center [860, 222] width 20 height 10
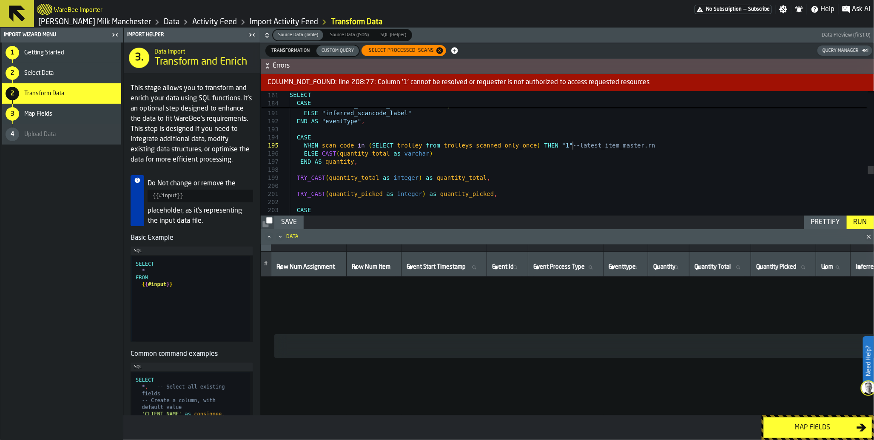
type textarea "**********"
click at [866, 222] on div "Run" at bounding box center [860, 222] width 20 height 10
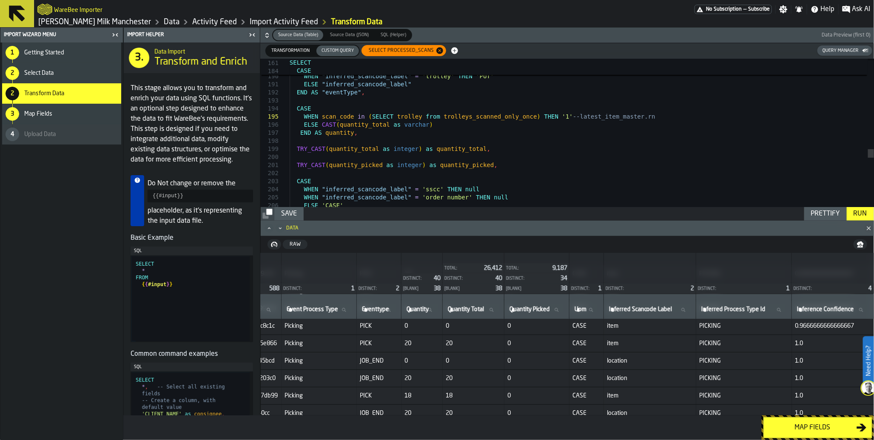
scroll to position [3383, 0]
